Goal: Check status: Check status

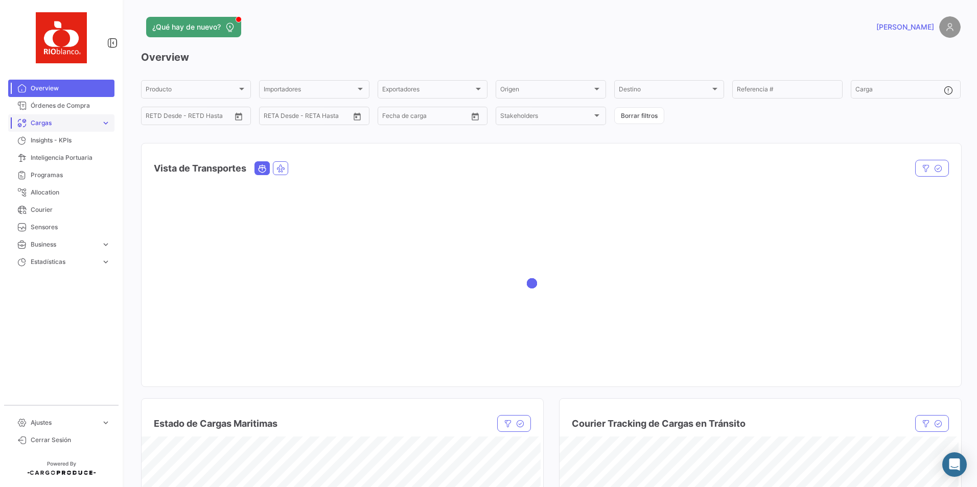
click at [41, 124] on span "Cargas" at bounding box center [64, 123] width 66 height 9
click at [51, 164] on span "Cargas Marítimas" at bounding box center [53, 161] width 52 height 9
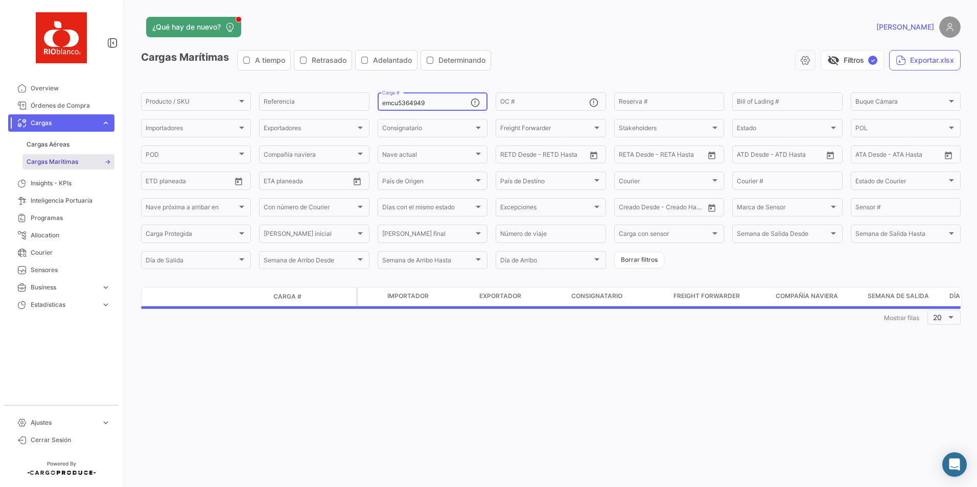
click at [429, 101] on input "emcu5364949" at bounding box center [426, 103] width 88 height 7
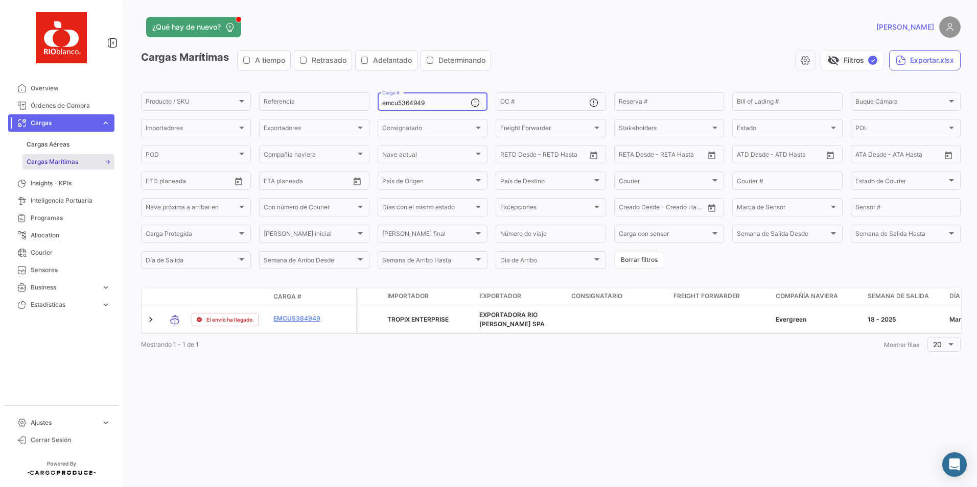
click at [434, 103] on input "emcu5364949" at bounding box center [426, 103] width 88 height 7
paste input "TLLU1219068"
type input "TLLU1219068"
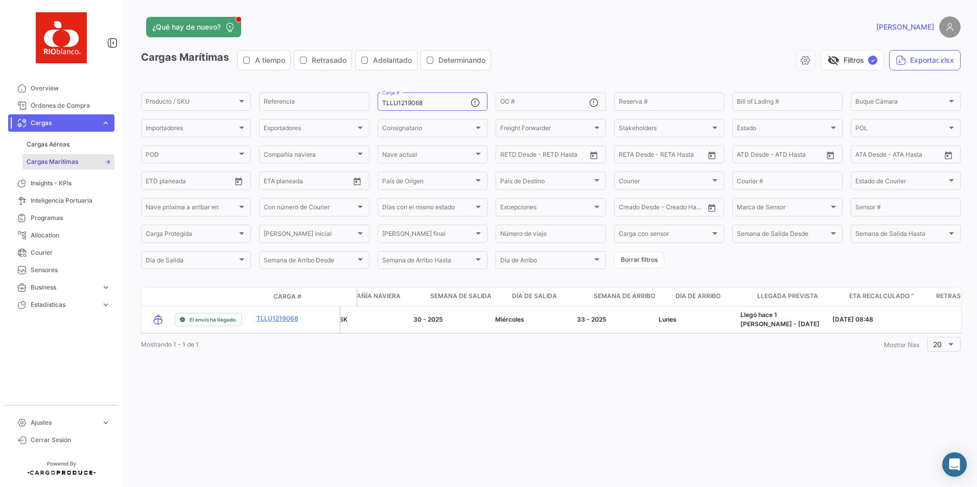
scroll to position [0, 429]
